Goal: Understand process/instructions

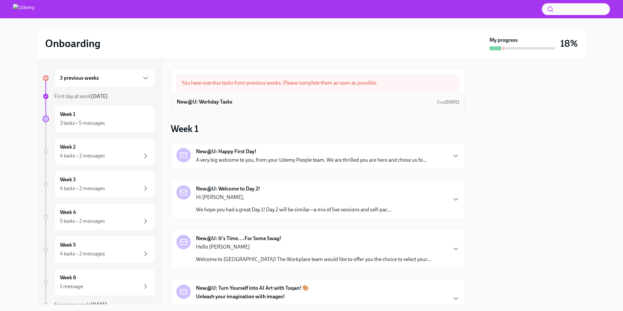
drag, startPoint x: 365, startPoint y: 117, endPoint x: 364, endPoint y: 102, distance: 15.1
click at [365, 114] on div "You have overdue tasks from previous weeks. Please complete them as soon as pos…" at bounding box center [318, 235] width 294 height 332
click at [141, 78] on div "3 previous weeks" at bounding box center [105, 78] width 90 height 8
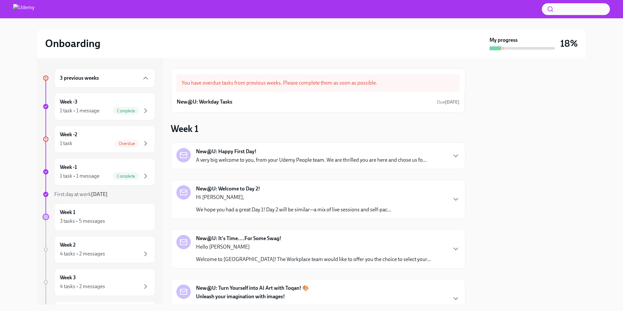
click at [141, 78] on div "3 previous weeks" at bounding box center [105, 78] width 90 height 8
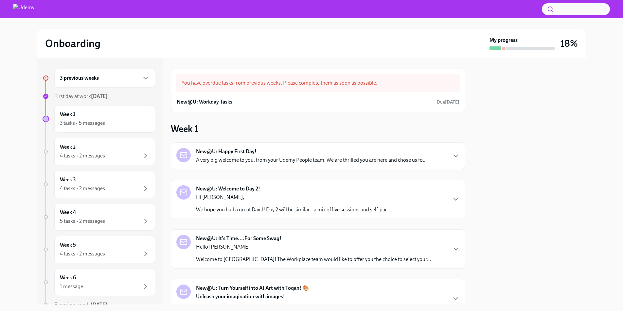
click at [141, 78] on div "3 previous weeks" at bounding box center [105, 78] width 90 height 8
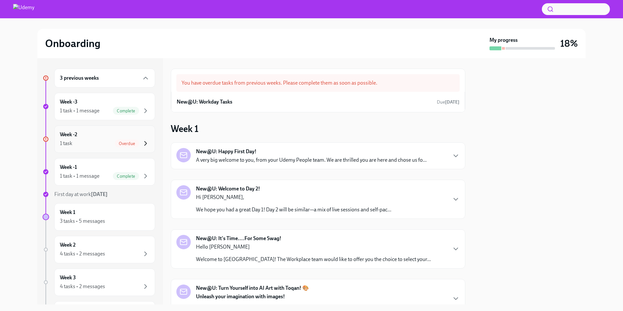
click at [145, 140] on icon "button" at bounding box center [146, 144] width 8 height 8
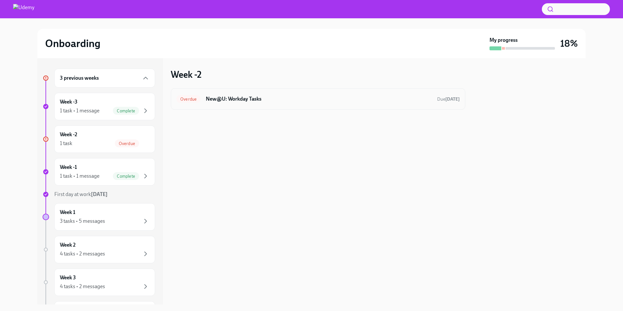
click at [258, 102] on h6 "New@U: Workday Tasks" at bounding box center [319, 98] width 226 height 7
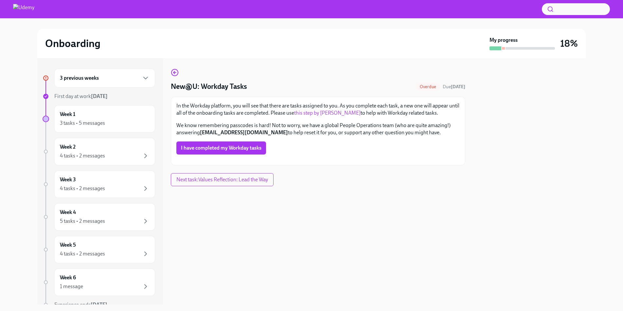
click at [324, 114] on link "this step by [PERSON_NAME]" at bounding box center [327, 113] width 66 height 6
